Goal: Task Accomplishment & Management: Manage account settings

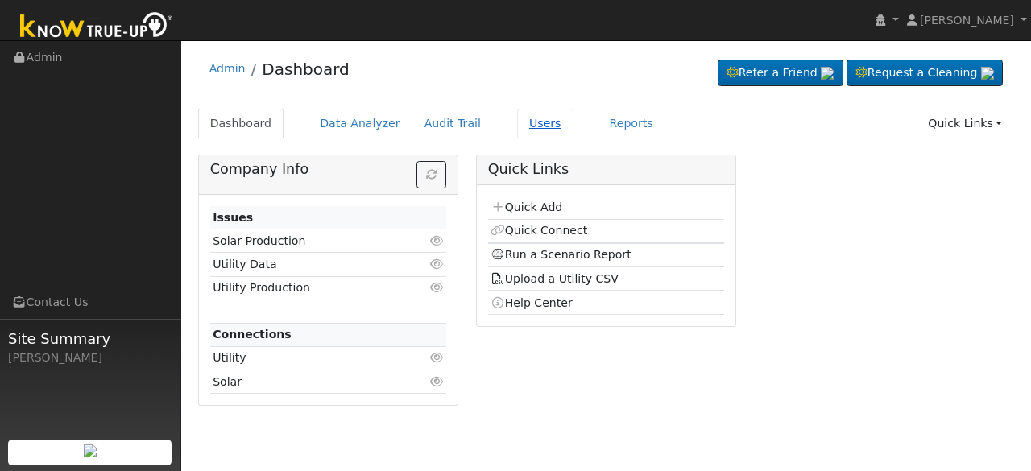
click at [519, 126] on link "Users" at bounding box center [545, 124] width 56 height 30
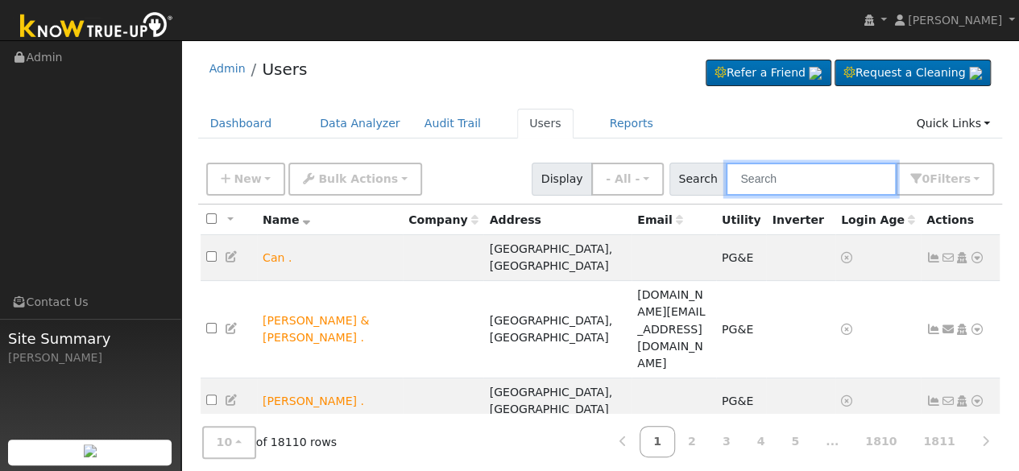
click at [788, 180] on input "text" at bounding box center [811, 179] width 171 height 33
click at [788, 173] on input "text" at bounding box center [811, 179] width 171 height 33
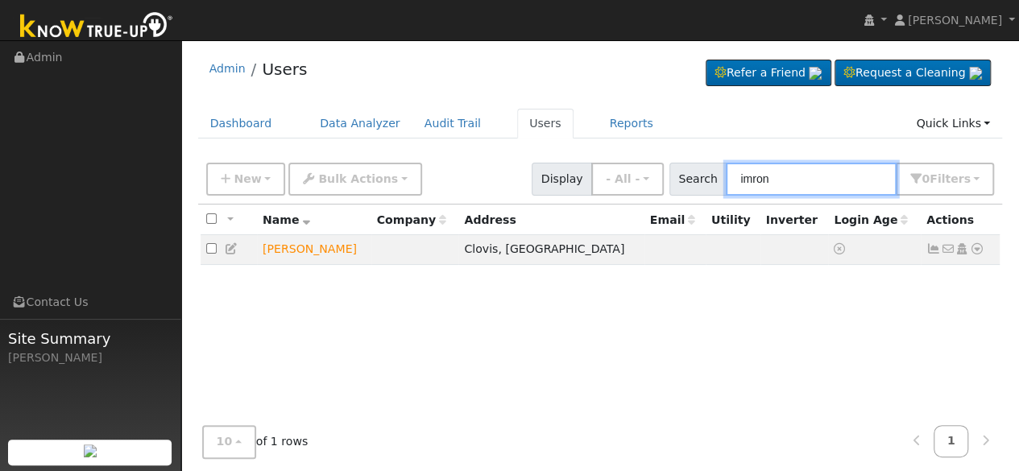
type input "imron"
click at [974, 250] on icon at bounding box center [977, 248] width 14 height 11
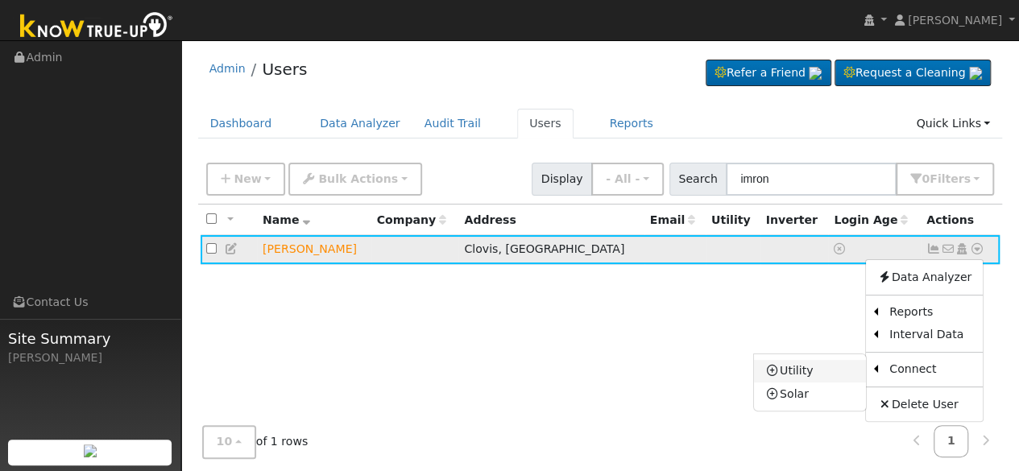
click at [813, 371] on link "Utility" at bounding box center [810, 371] width 112 height 23
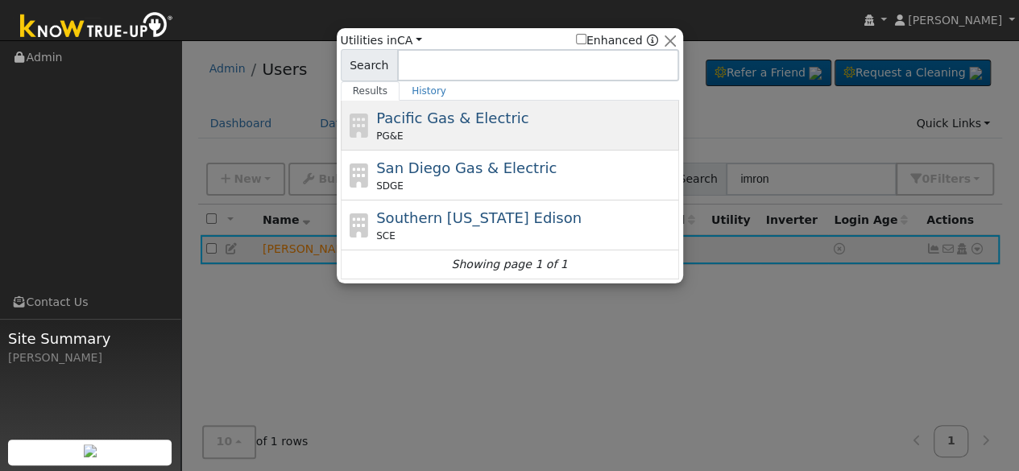
click at [453, 125] on span "Pacific Gas & Electric" at bounding box center [452, 118] width 152 height 17
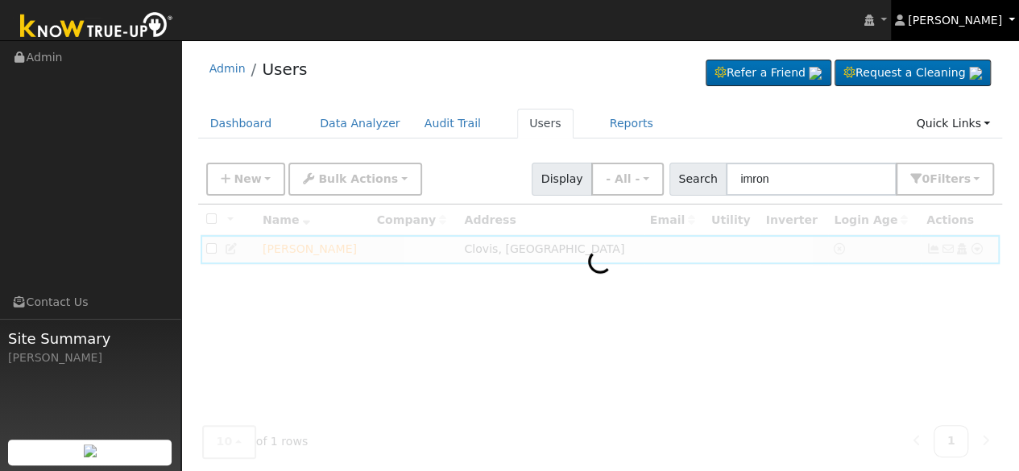
click at [1000, 14] on span "[PERSON_NAME]" at bounding box center [955, 20] width 94 height 13
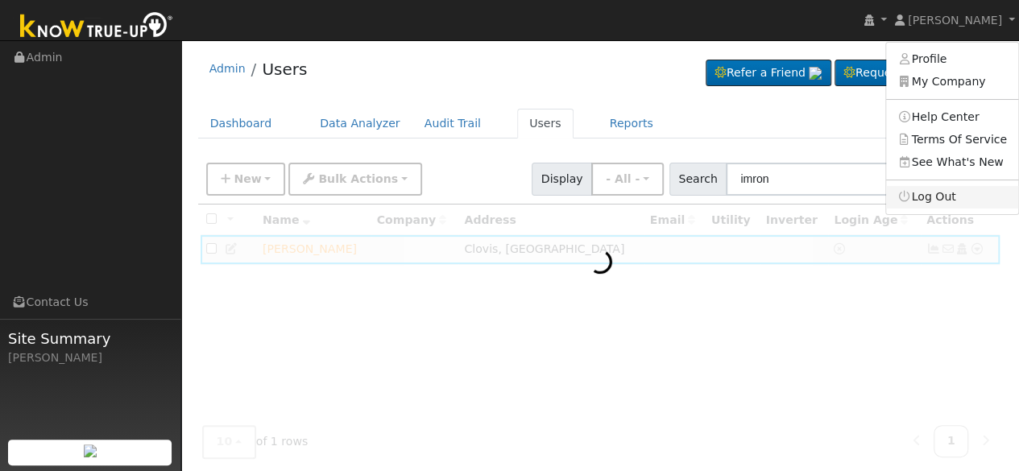
click at [946, 196] on link "Log Out" at bounding box center [952, 197] width 132 height 23
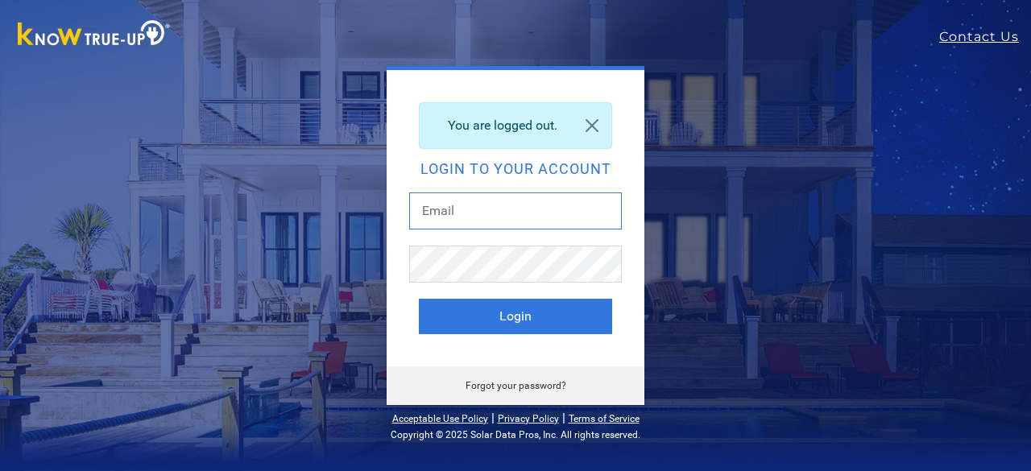
click at [470, 228] on input "text" at bounding box center [515, 210] width 213 height 37
type input "[EMAIL_ADDRESS][DOMAIN_NAME]"
click at [514, 209] on input "ericc@solarnegotiators.com" at bounding box center [515, 210] width 213 height 37
click at [467, 312] on button "Login" at bounding box center [515, 316] width 193 height 35
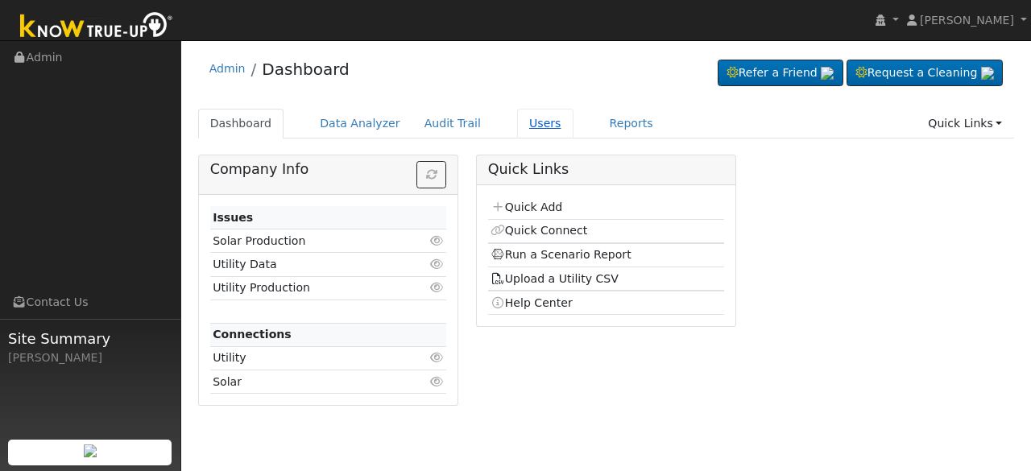
click at [517, 132] on link "Users" at bounding box center [545, 124] width 56 height 30
click at [521, 122] on link "Users" at bounding box center [545, 124] width 56 height 30
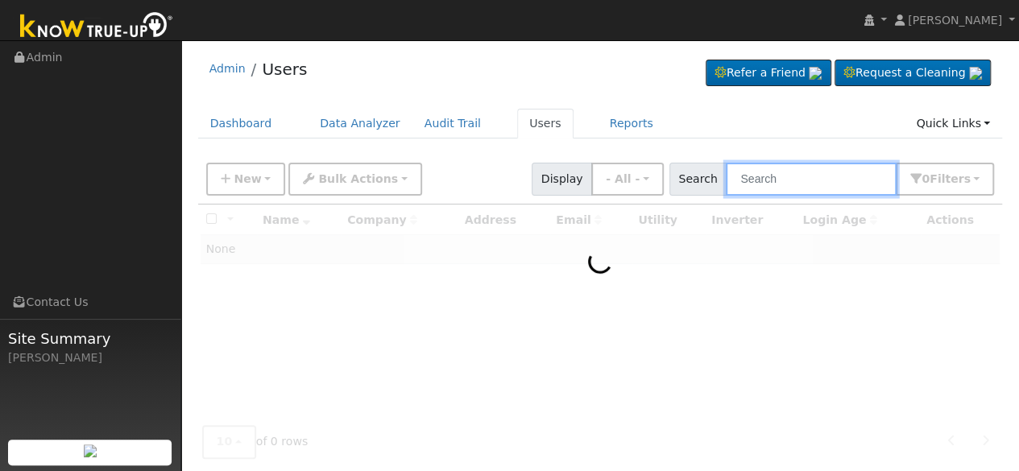
click at [801, 183] on input "text" at bounding box center [811, 179] width 171 height 33
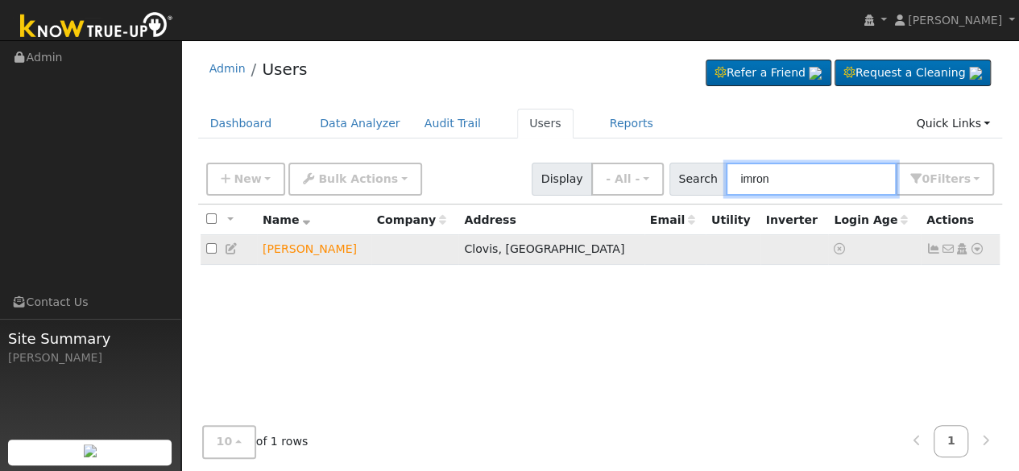
type input "imron"
click at [961, 252] on icon at bounding box center [961, 248] width 14 height 11
